Goal: Use online tool/utility: Utilize a website feature to perform a specific function

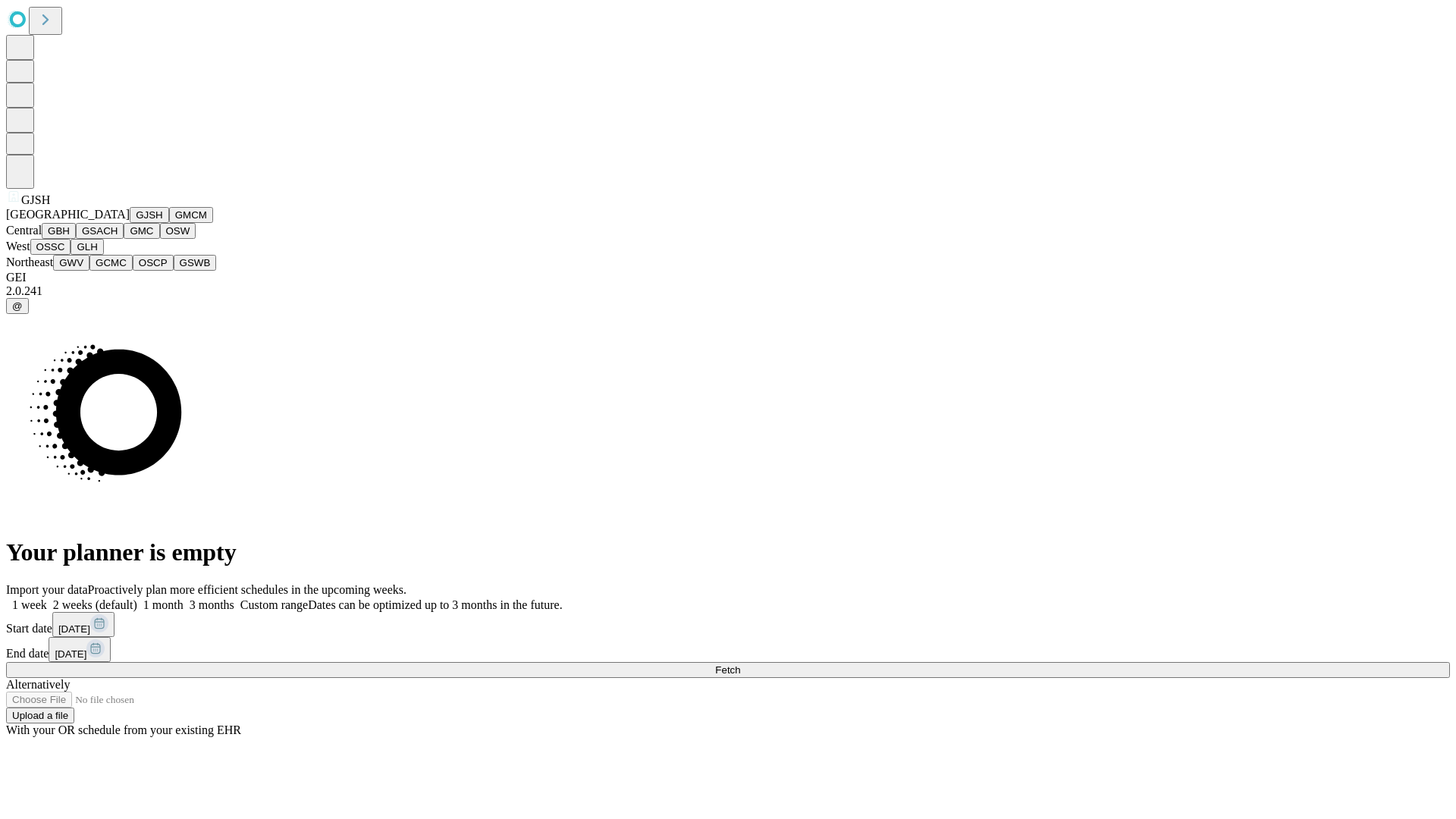
click at [130, 223] on button "GJSH" at bounding box center [150, 215] width 40 height 16
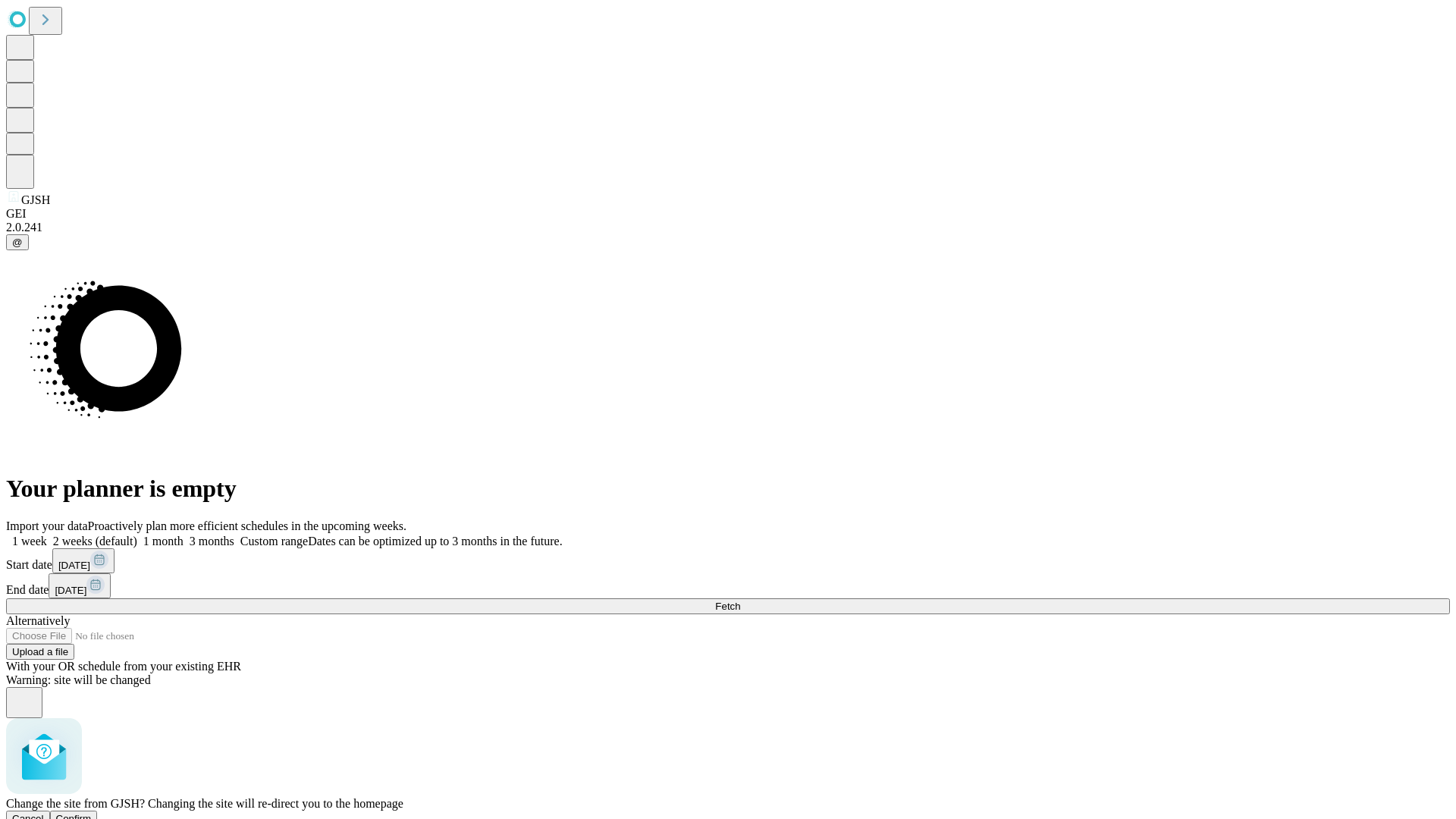
click at [92, 813] on span "Confirm" at bounding box center [74, 818] width 36 height 11
click at [137, 534] on label "2 weeks (default)" at bounding box center [91, 540] width 90 height 13
click at [740, 601] on span "Fetch" at bounding box center [727, 606] width 25 height 11
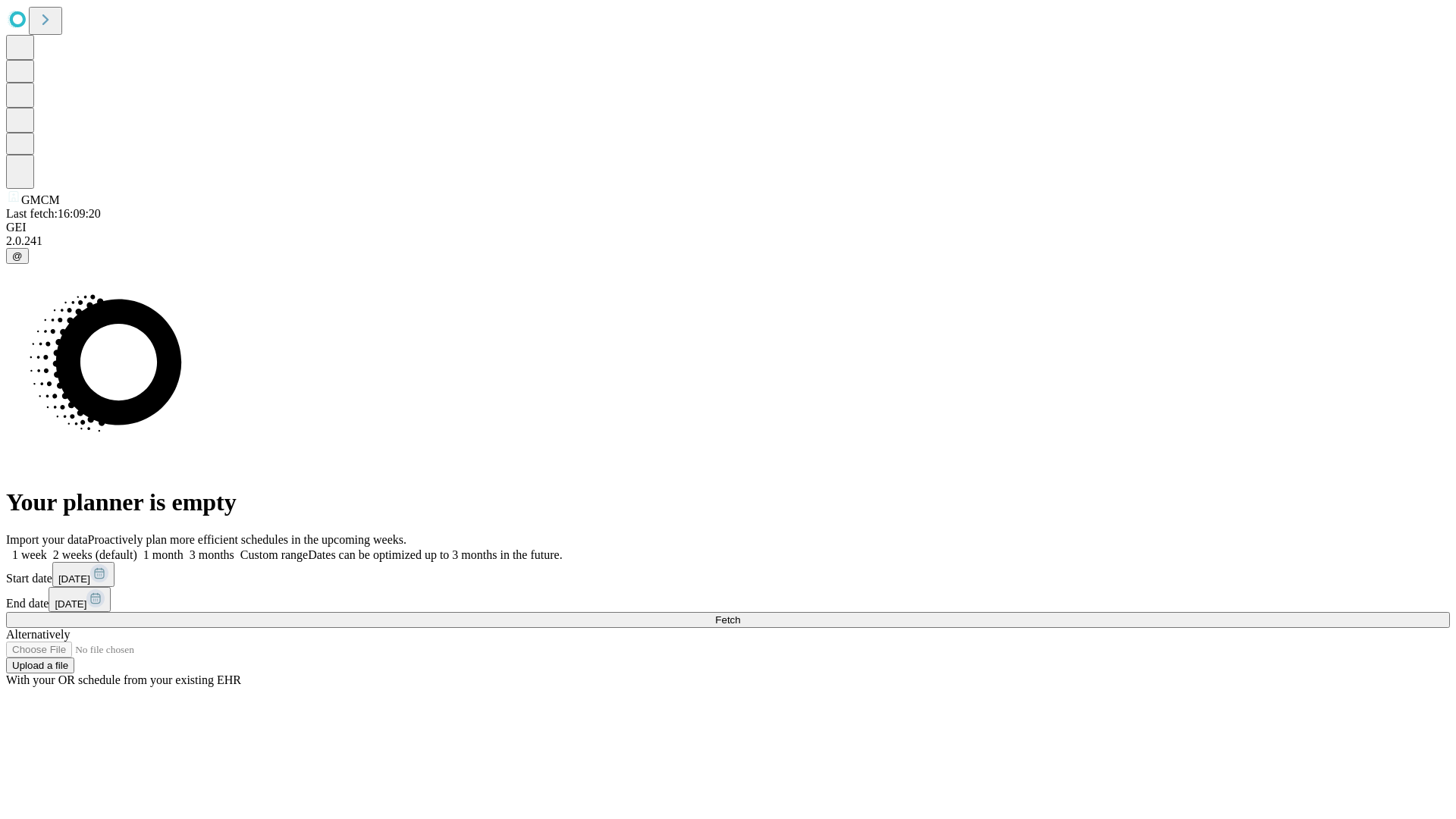
click at [137, 548] on label "2 weeks (default)" at bounding box center [91, 554] width 90 height 13
click at [740, 615] on span "Fetch" at bounding box center [727, 620] width 25 height 11
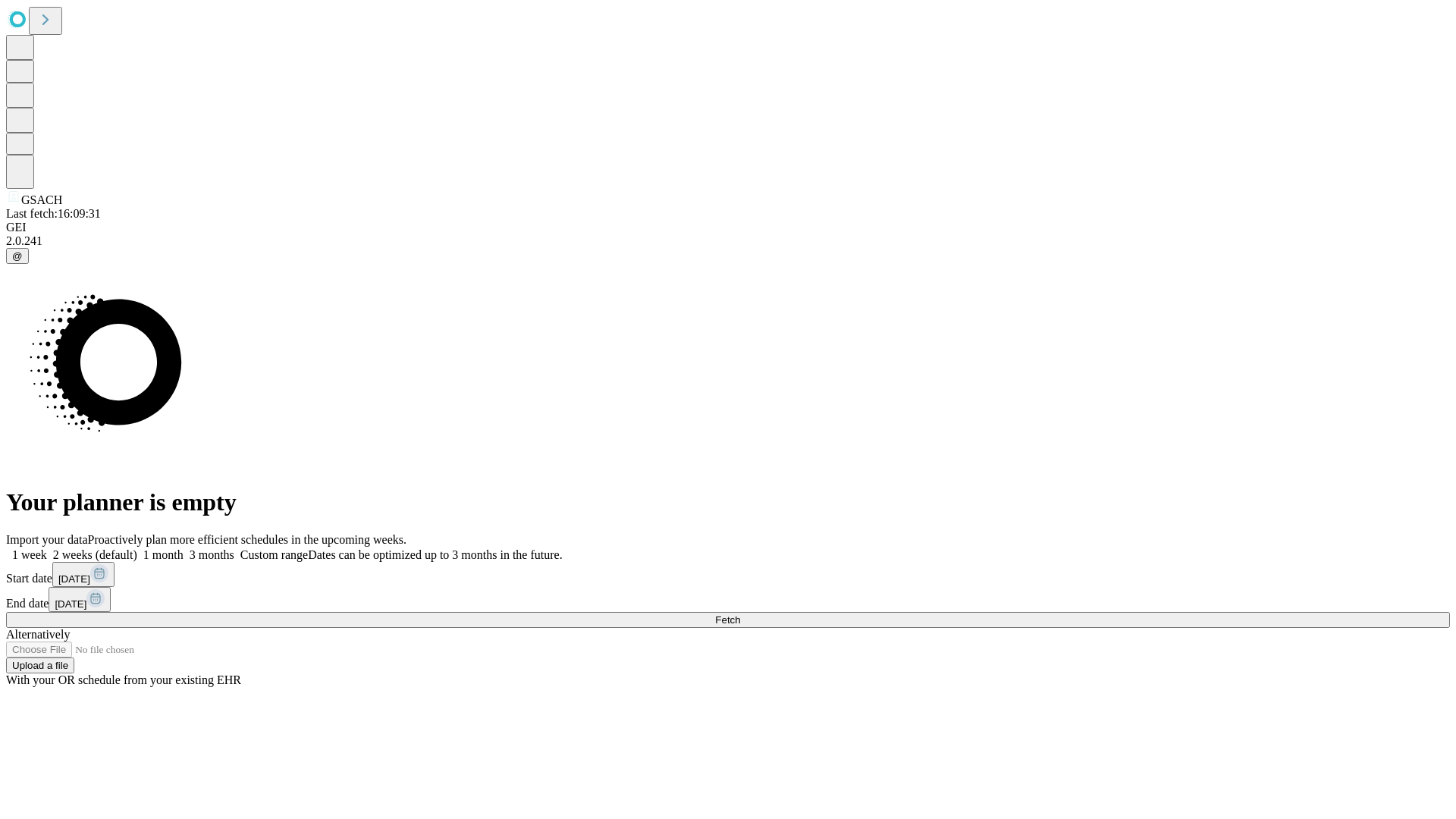
click at [740, 615] on span "Fetch" at bounding box center [727, 620] width 25 height 11
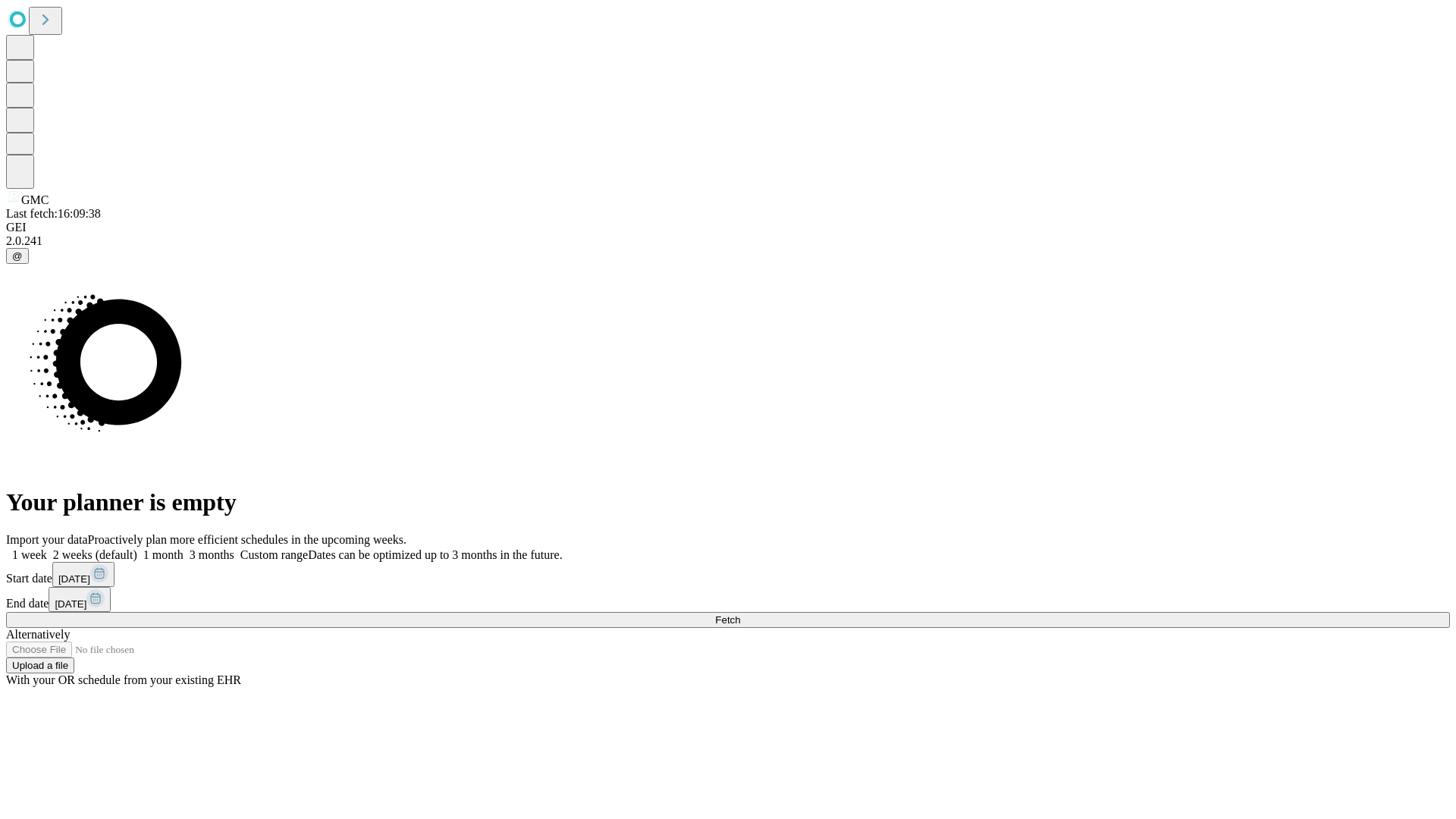
click at [137, 548] on label "2 weeks (default)" at bounding box center [91, 554] width 90 height 13
click at [740, 615] on span "Fetch" at bounding box center [727, 620] width 25 height 11
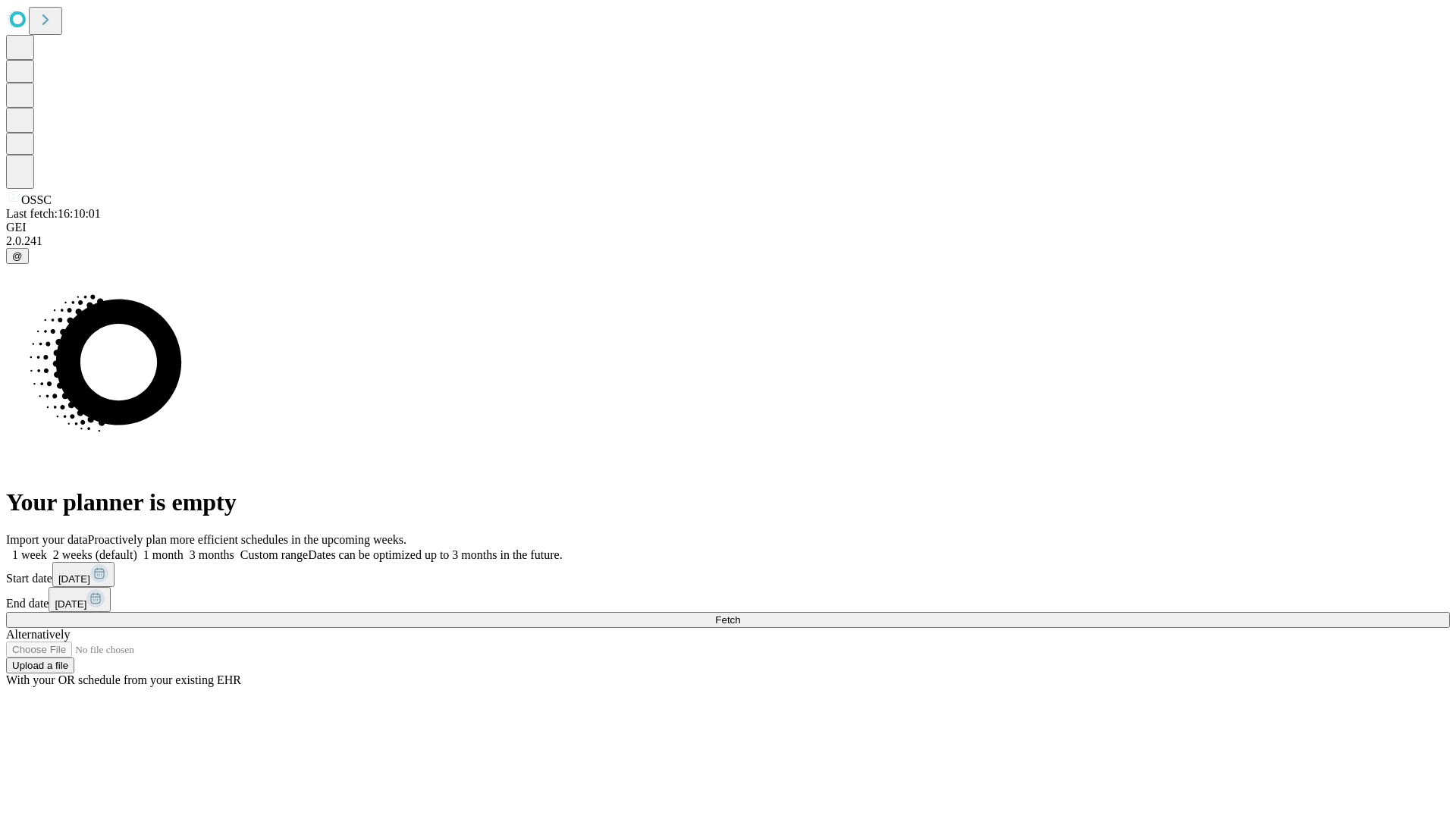
click at [137, 548] on label "2 weeks (default)" at bounding box center [91, 554] width 90 height 13
click at [740, 615] on span "Fetch" at bounding box center [727, 620] width 25 height 11
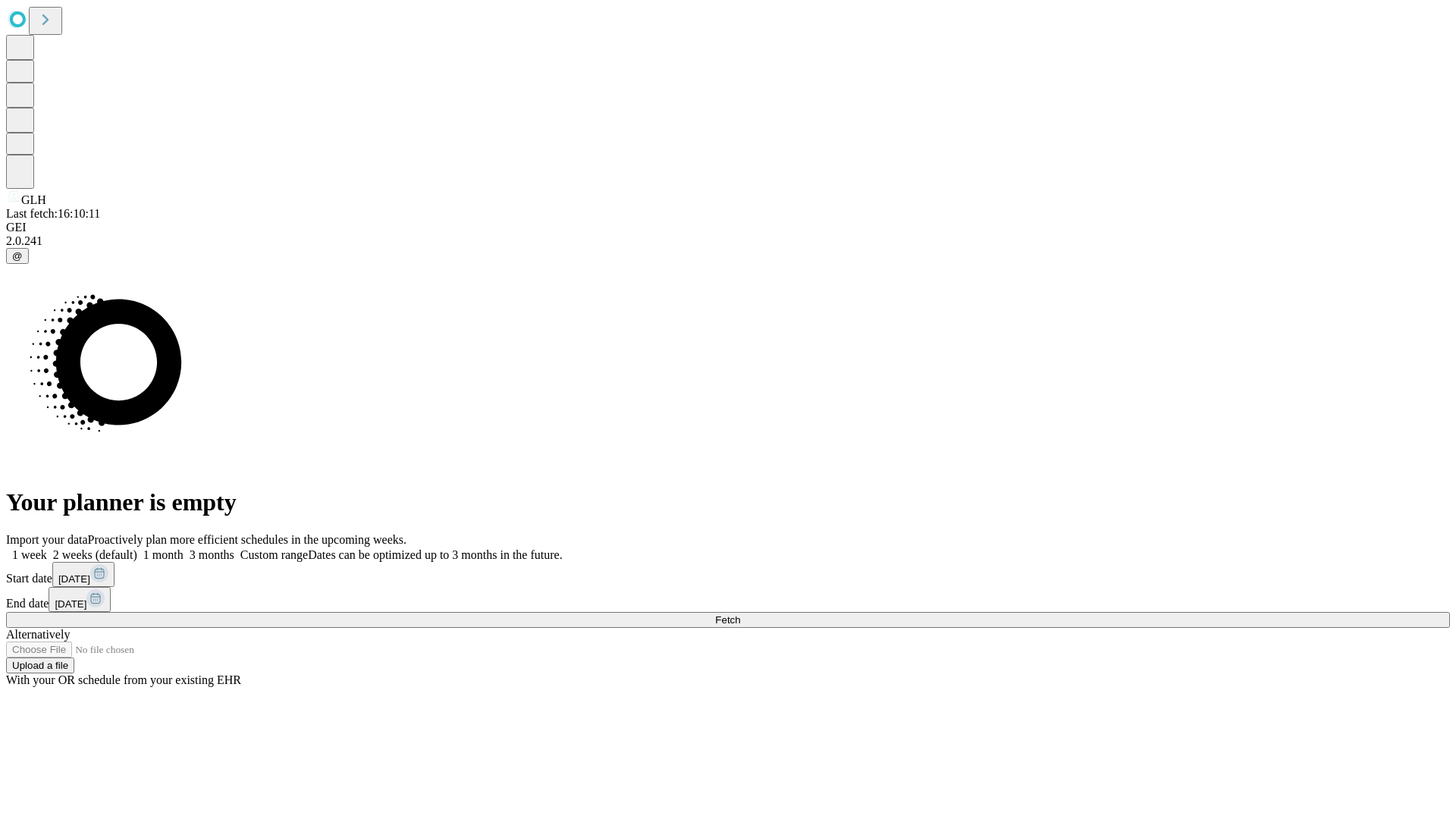
click at [137, 548] on label "2 weeks (default)" at bounding box center [91, 554] width 90 height 13
click at [740, 615] on span "Fetch" at bounding box center [727, 620] width 25 height 11
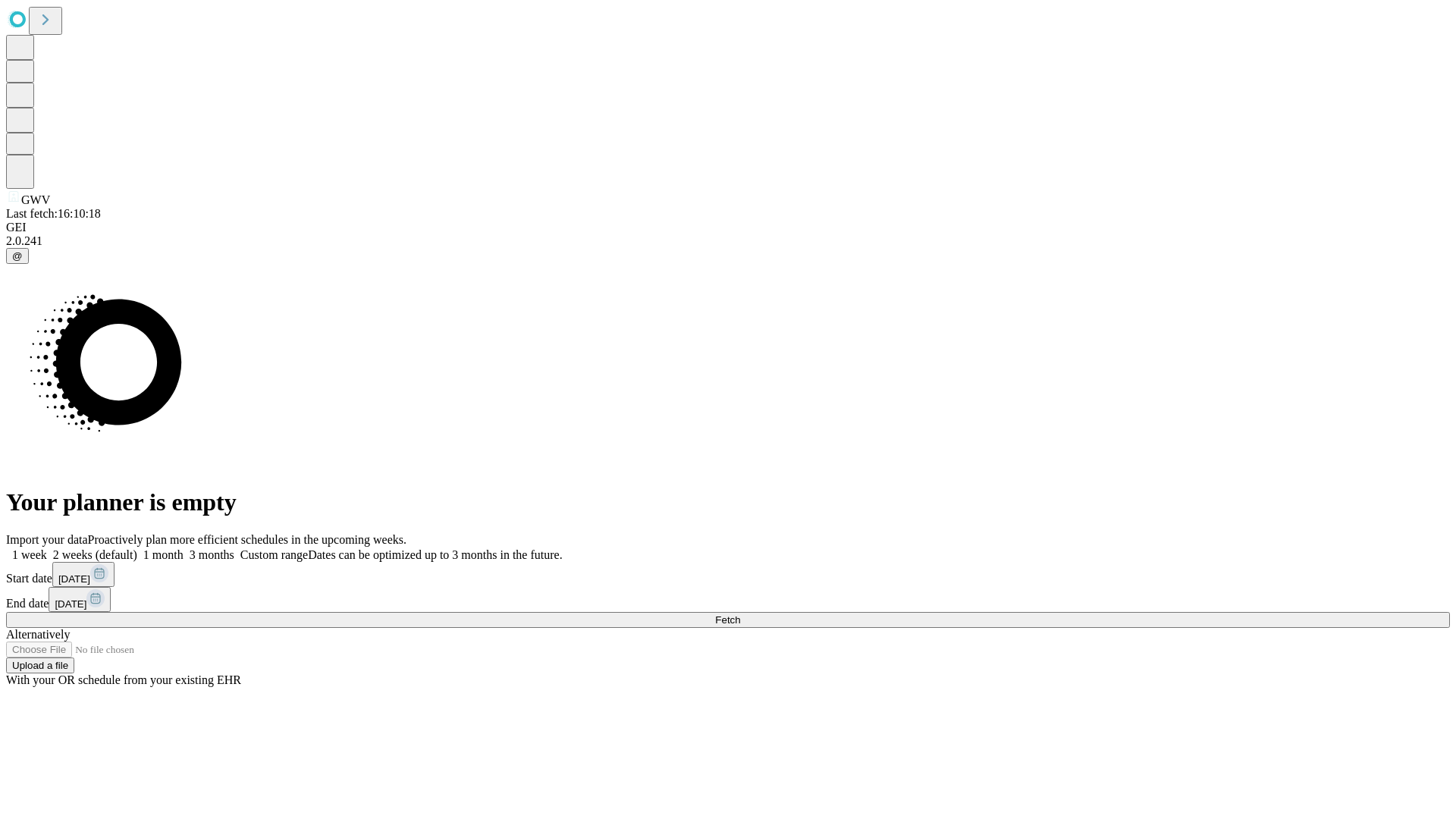
click at [137, 548] on label "2 weeks (default)" at bounding box center [91, 554] width 90 height 13
click at [740, 615] on span "Fetch" at bounding box center [727, 620] width 25 height 11
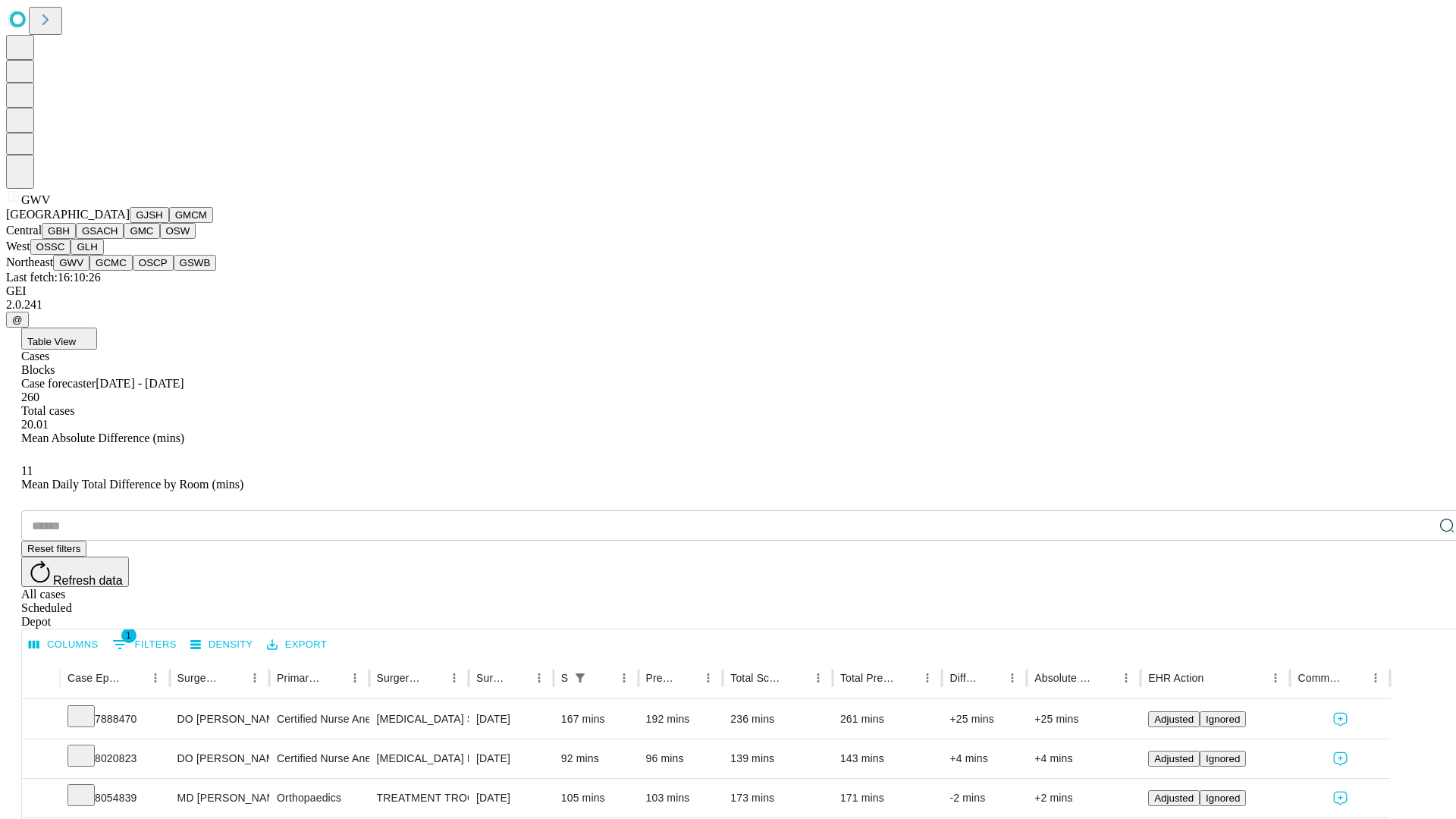
click at [118, 271] on button "GCMC" at bounding box center [111, 263] width 44 height 16
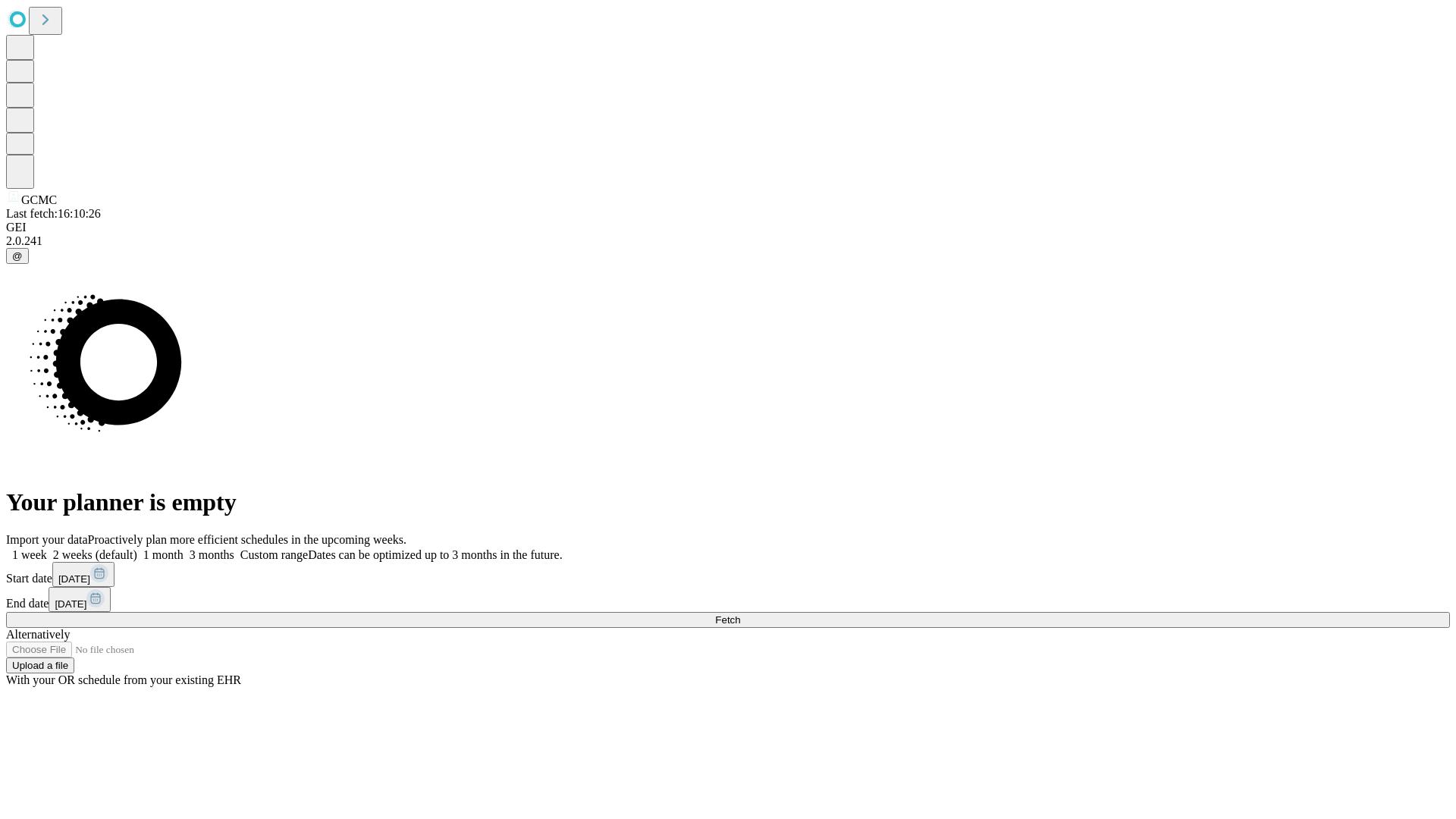
click at [137, 548] on label "2 weeks (default)" at bounding box center [91, 554] width 90 height 13
click at [740, 615] on span "Fetch" at bounding box center [727, 620] width 25 height 11
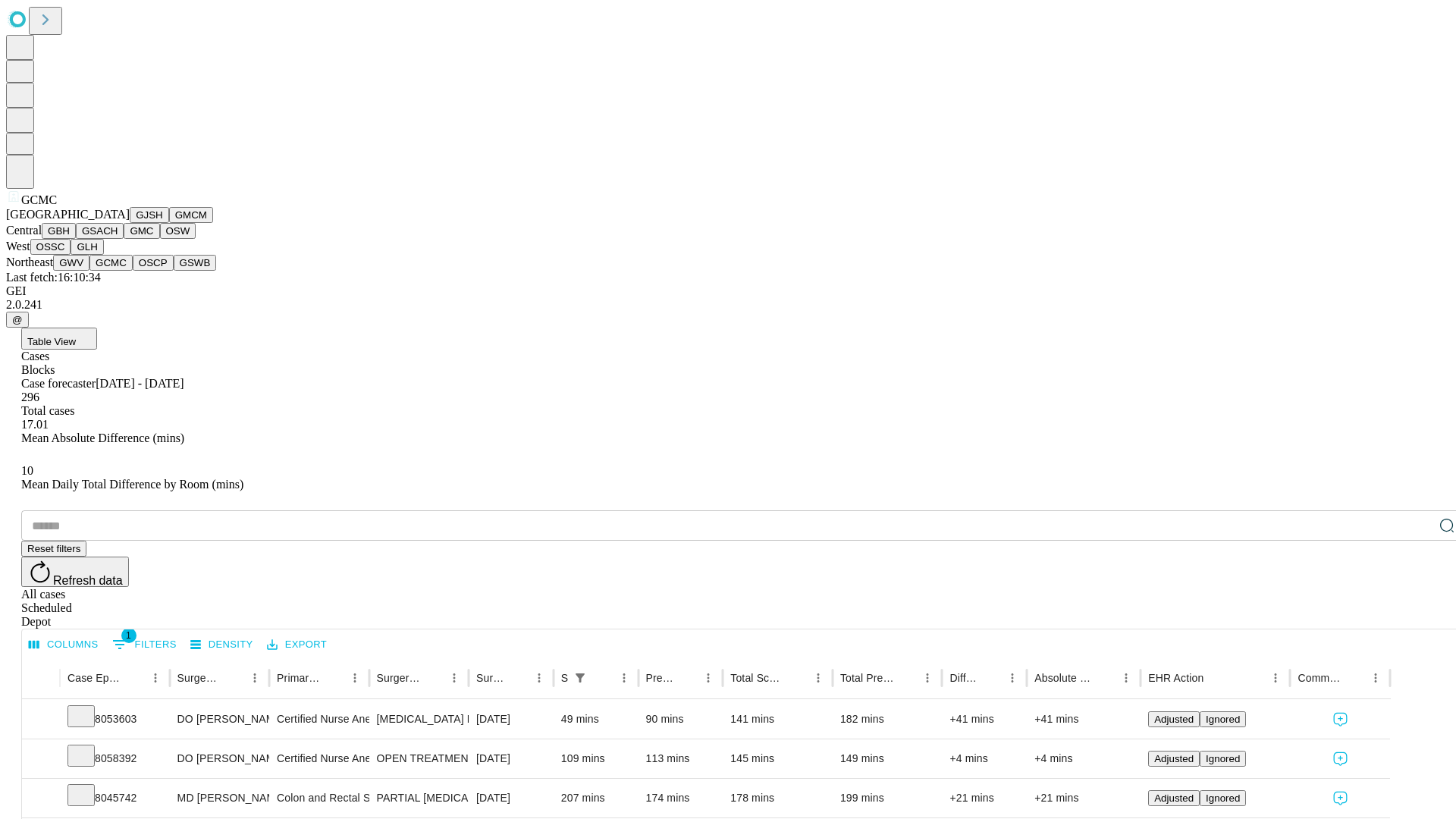
click at [133, 271] on button "OSCP" at bounding box center [153, 263] width 41 height 16
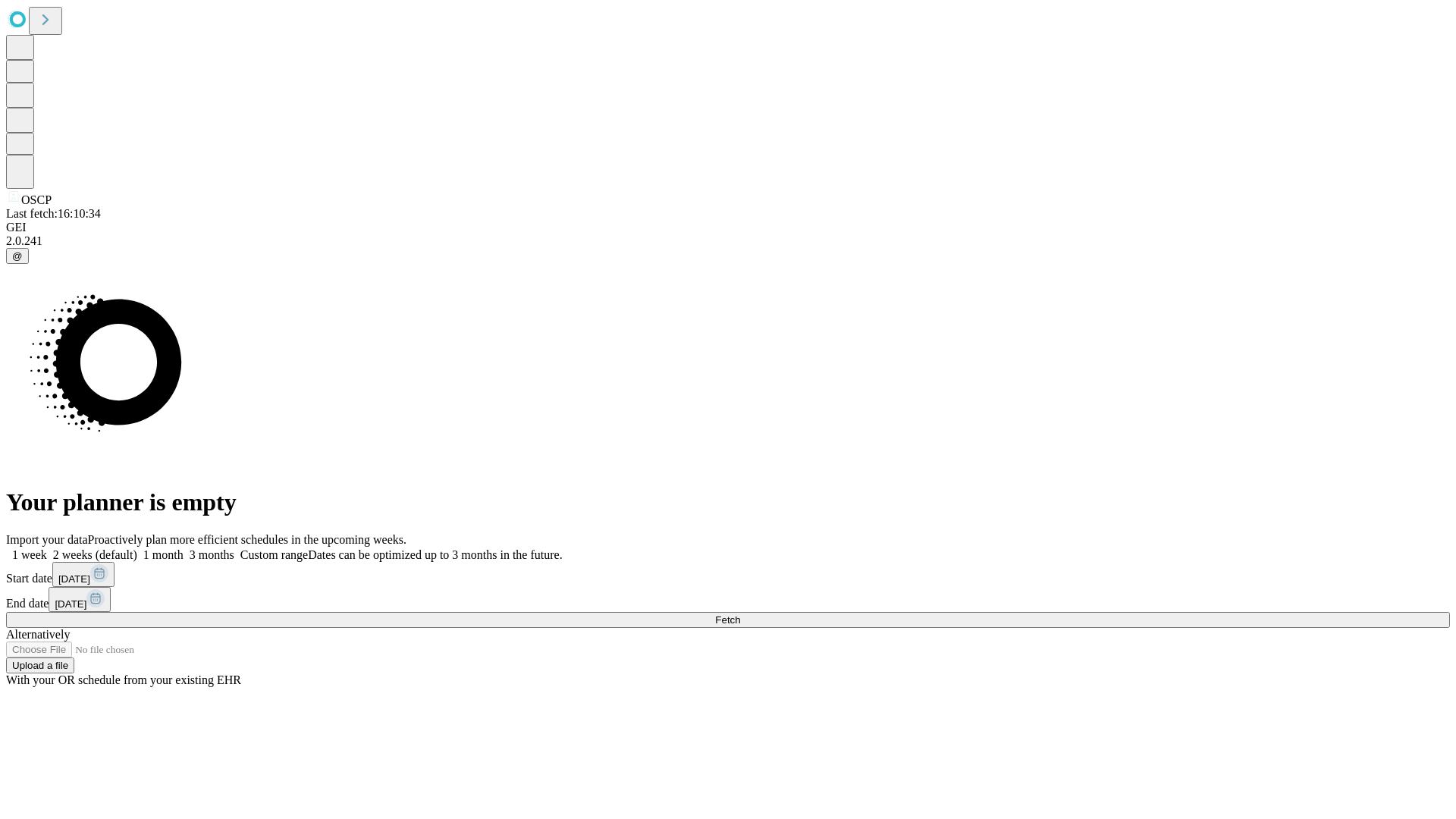
click at [137, 548] on label "2 weeks (default)" at bounding box center [91, 554] width 90 height 13
click at [740, 615] on span "Fetch" at bounding box center [727, 620] width 25 height 11
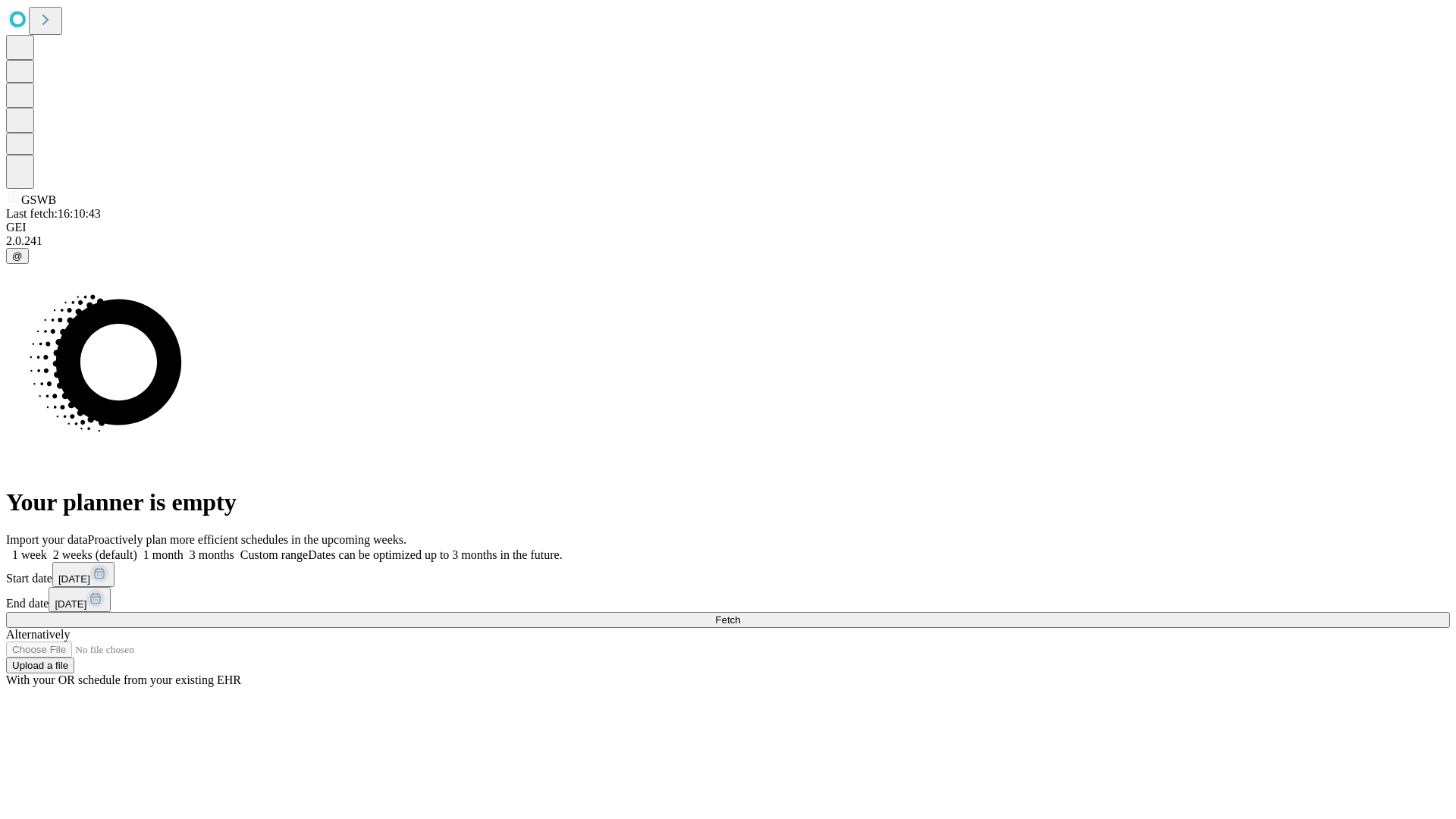
click at [137, 548] on label "2 weeks (default)" at bounding box center [91, 554] width 90 height 13
click at [740, 615] on span "Fetch" at bounding box center [727, 620] width 25 height 11
